Goal: Task Accomplishment & Management: Use online tool/utility

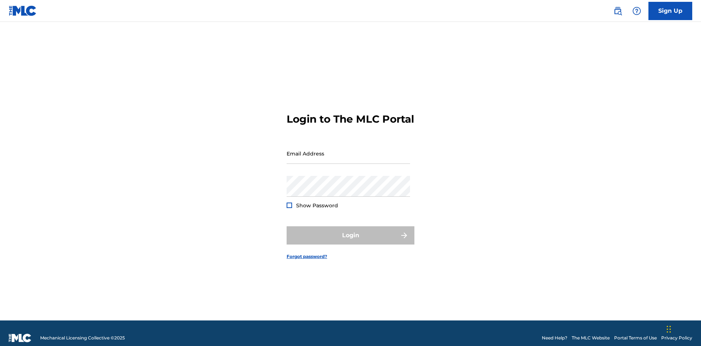
scroll to position [9, 0]
click at [348, 150] on input "Email Address" at bounding box center [348, 153] width 123 height 21
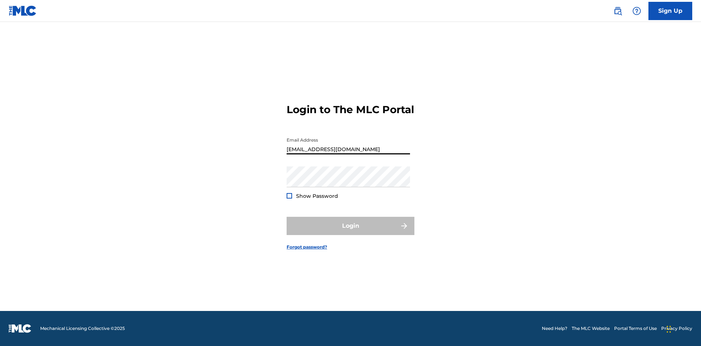
type input "[EMAIL_ADDRESS][DOMAIN_NAME]"
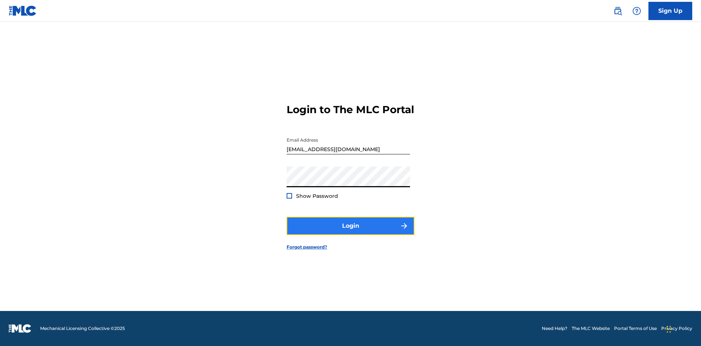
click at [350, 232] on button "Login" at bounding box center [351, 226] width 128 height 18
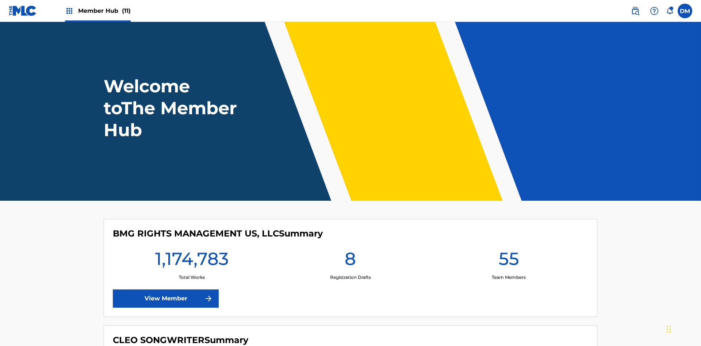
click at [104, 11] on span "Member Hub (11)" at bounding box center [104, 11] width 53 height 8
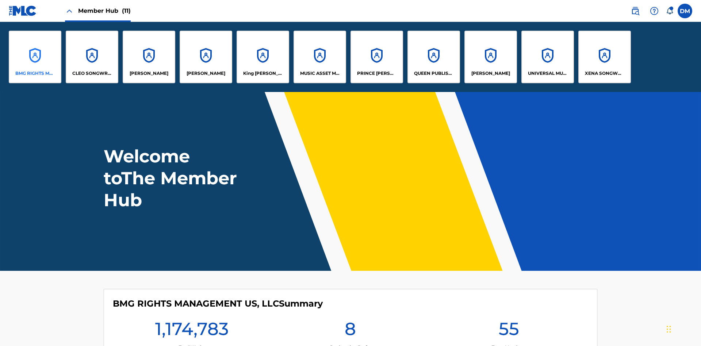
click at [35, 73] on p "BMG RIGHTS MANAGEMENT US, LLC" at bounding box center [35, 73] width 40 height 7
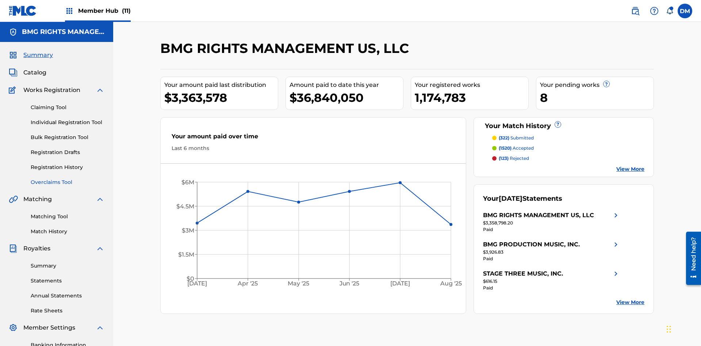
click at [68, 179] on link "Overclaims Tool" at bounding box center [68, 183] width 74 height 8
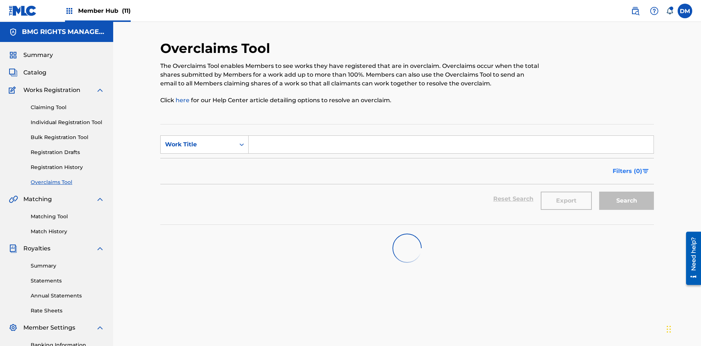
click at [628, 167] on span "Filters ( 0 )" at bounding box center [628, 171] width 30 height 9
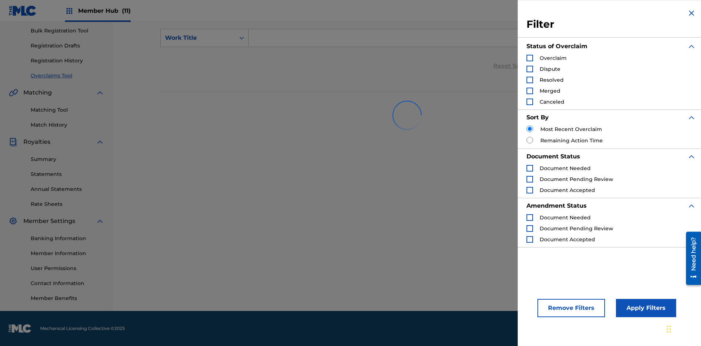
click at [530, 58] on div "Search Form" at bounding box center [529, 58] width 7 height 7
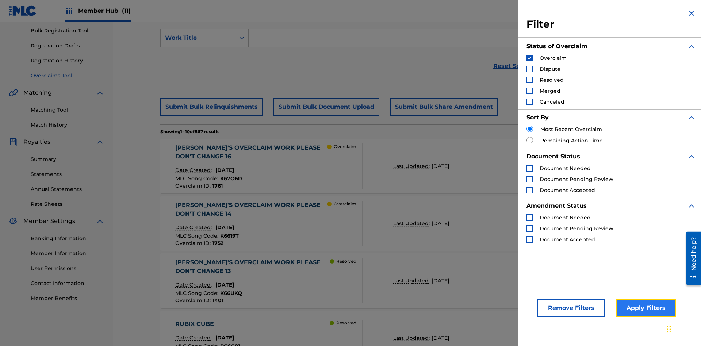
click at [645, 308] on button "Apply Filters" at bounding box center [646, 308] width 60 height 18
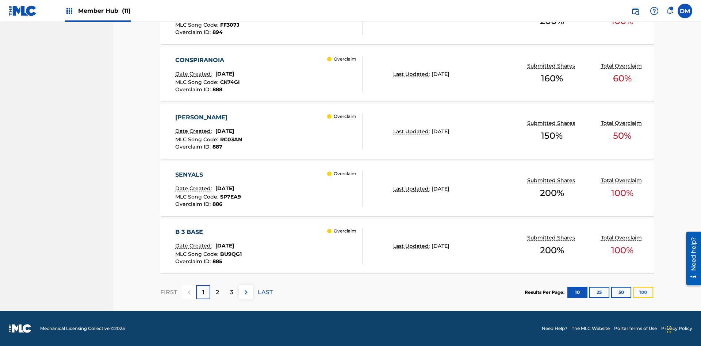
click at [633, 292] on button "100" at bounding box center [643, 292] width 20 height 11
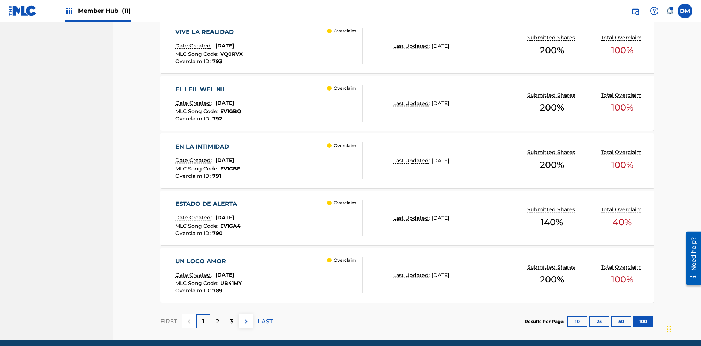
scroll to position [5727, 0]
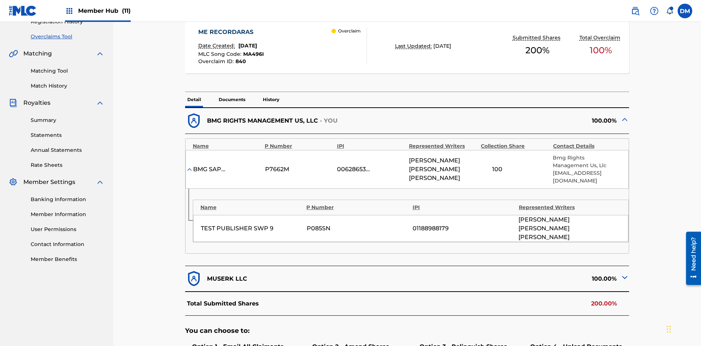
scroll to position [283, 0]
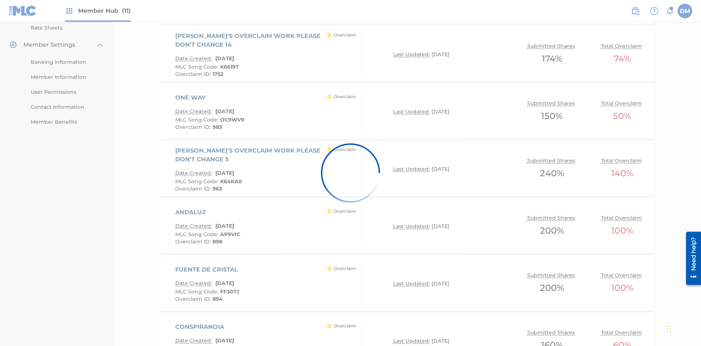
scroll to position [3036, 0]
